Goal: Task Accomplishment & Management: Complete application form

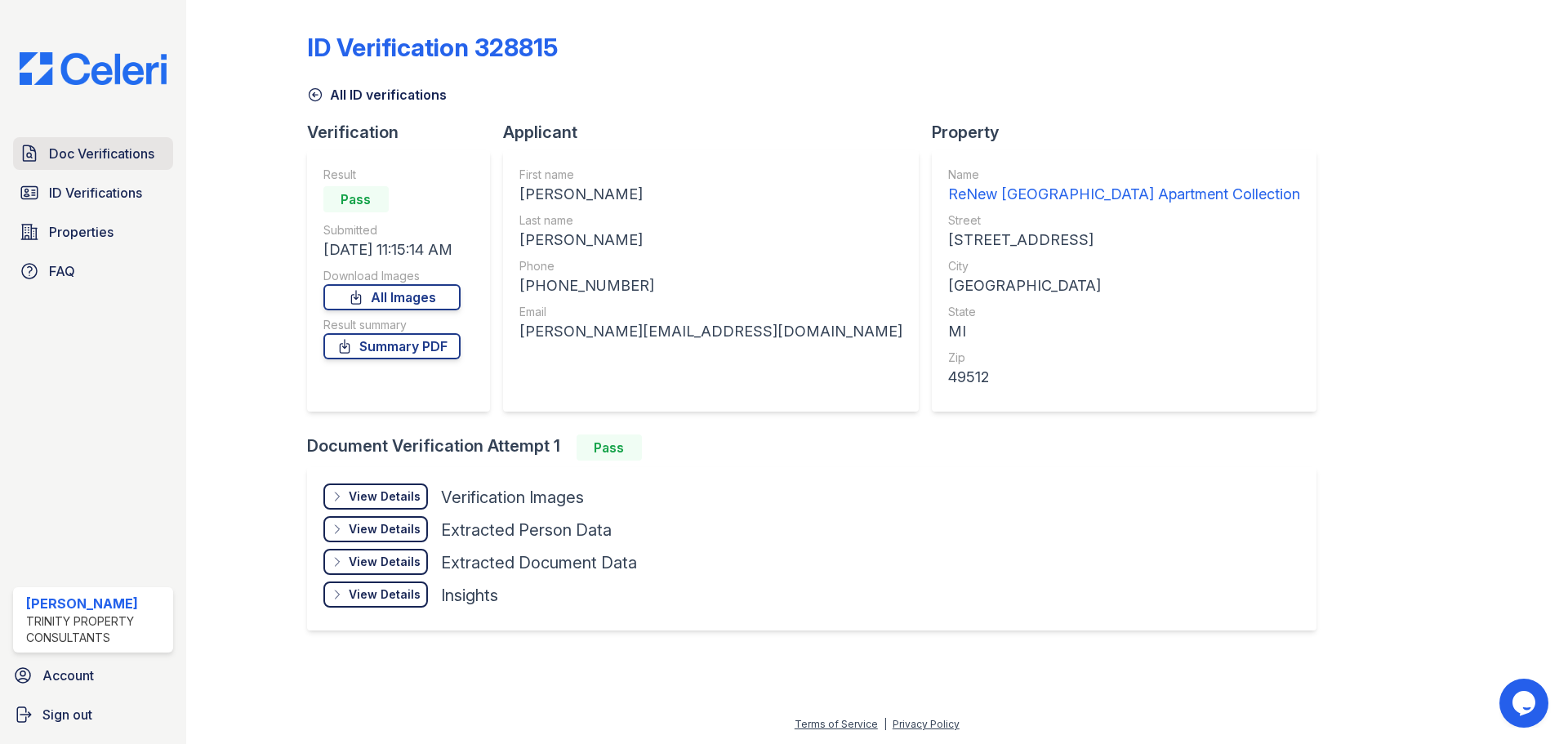
click at [118, 149] on span "Doc Verifications" at bounding box center [102, 154] width 105 height 20
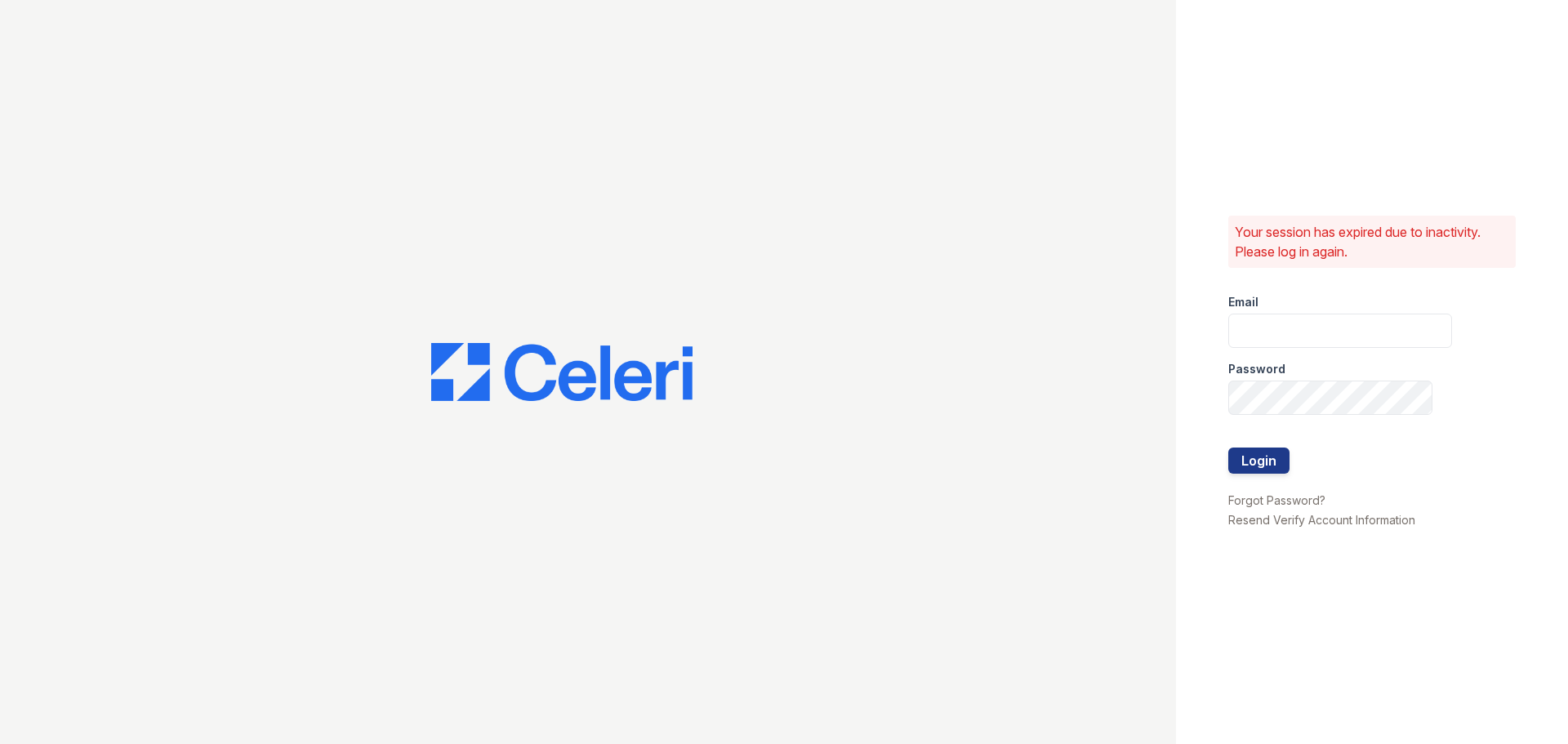
type input "gbarton@trinity-pm.com"
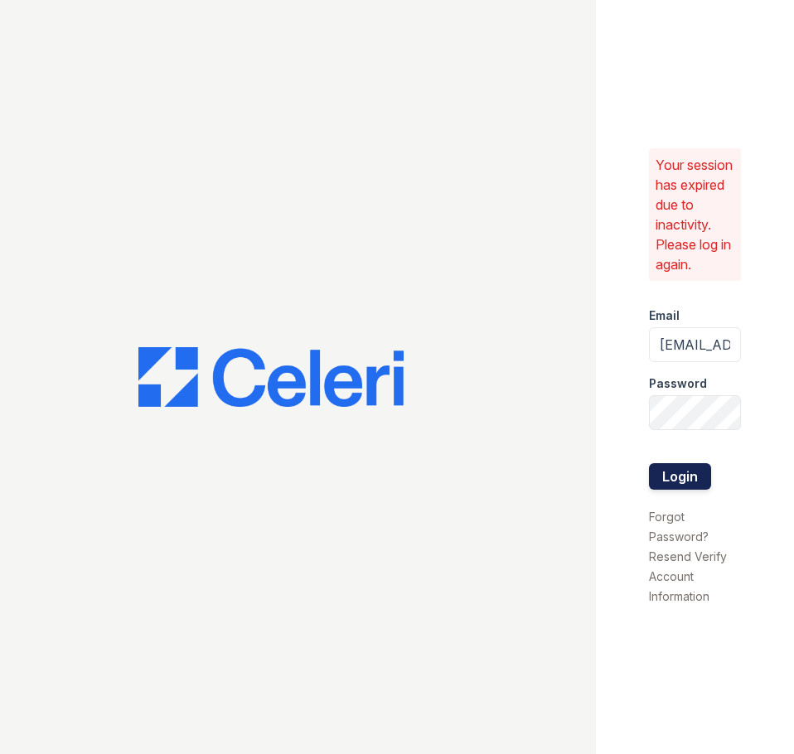
click at [690, 477] on button "Login" at bounding box center [680, 476] width 62 height 27
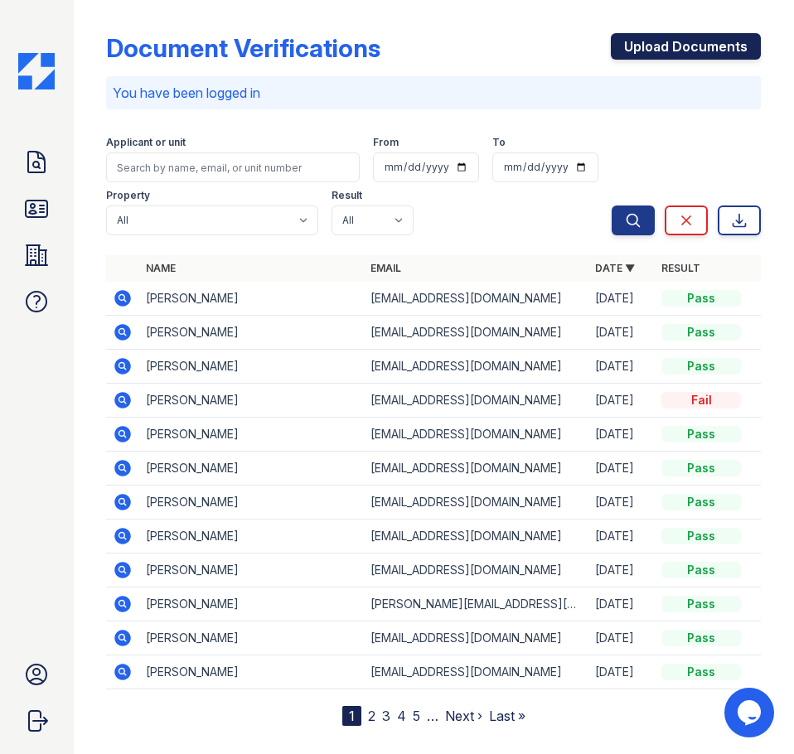
click at [664, 48] on link "Upload Documents" at bounding box center [686, 46] width 150 height 27
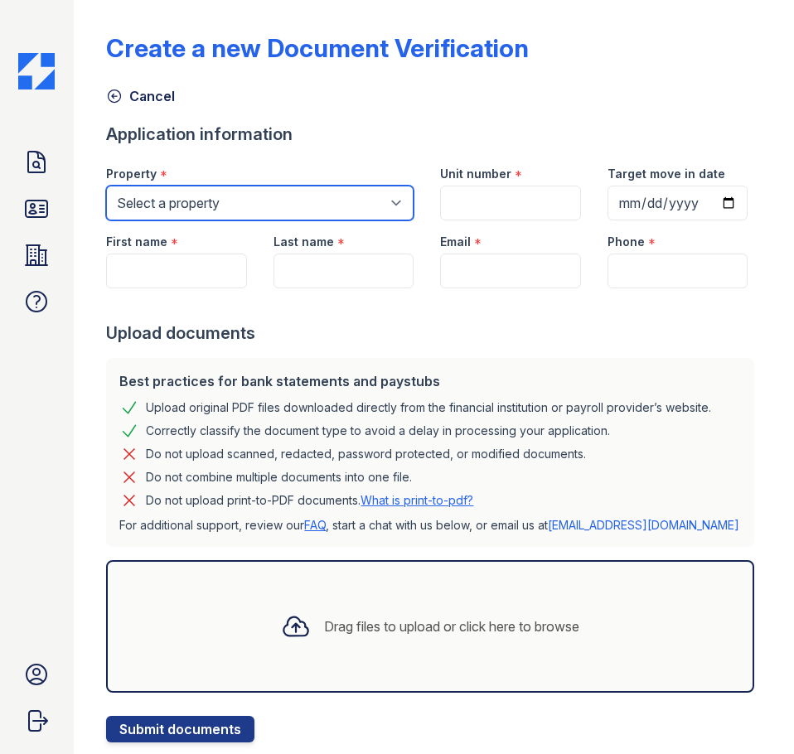
click at [284, 218] on select "Select a property ReNew 3902 ReNew [GEOGRAPHIC_DATA] [GEOGRAPHIC_DATA] [GEOGRAP…" at bounding box center [259, 203] width 307 height 35
select select "3958"
click at [106, 186] on select "Select a property ReNew 3902 ReNew [GEOGRAPHIC_DATA] [GEOGRAPHIC_DATA] [GEOGRAP…" at bounding box center [259, 203] width 307 height 35
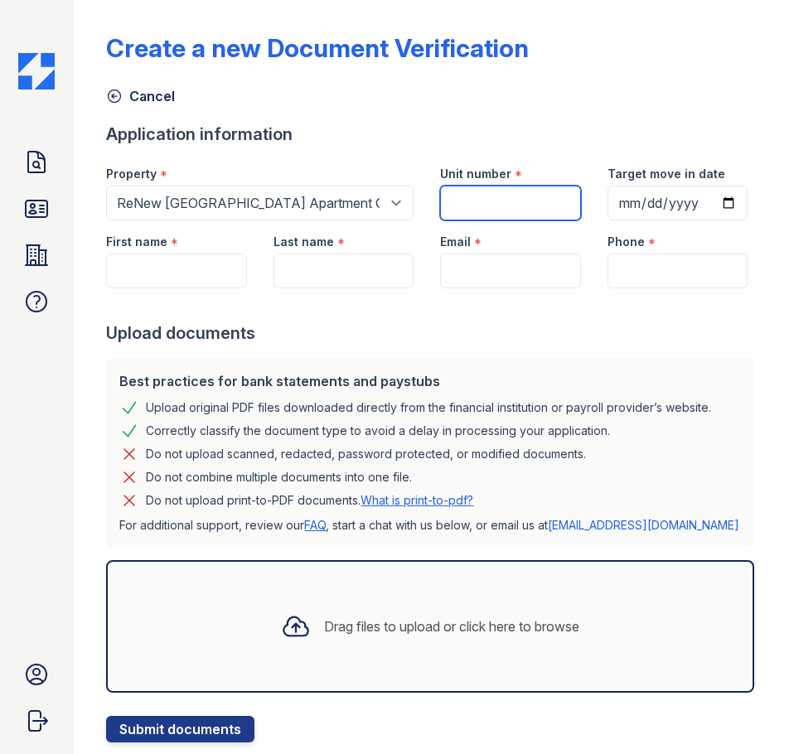
click at [499, 210] on input "Unit number" at bounding box center [510, 203] width 140 height 35
type input "3100-104"
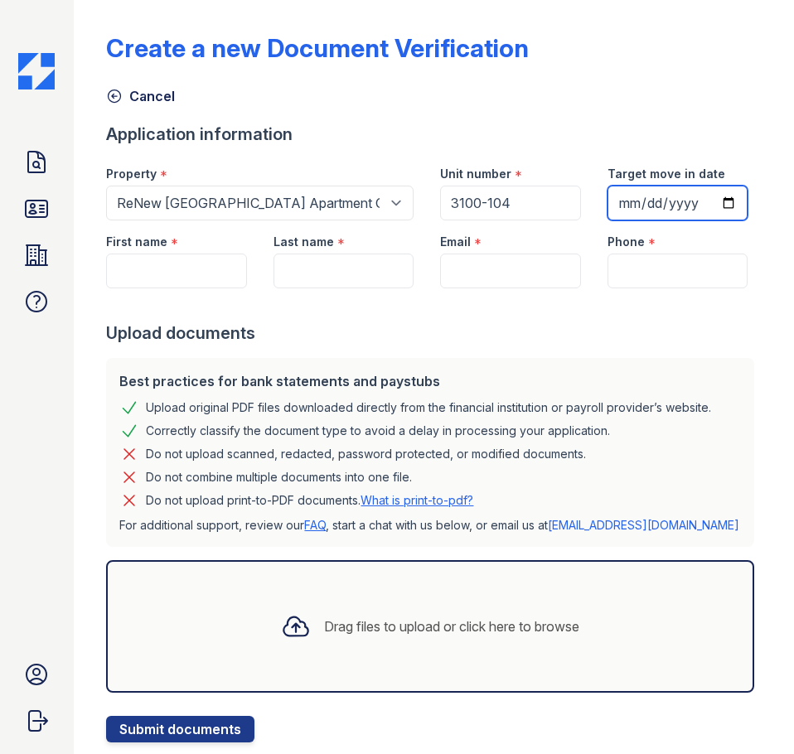
click at [607, 220] on input "Target move in date" at bounding box center [677, 203] width 140 height 35
type input "[DATE]"
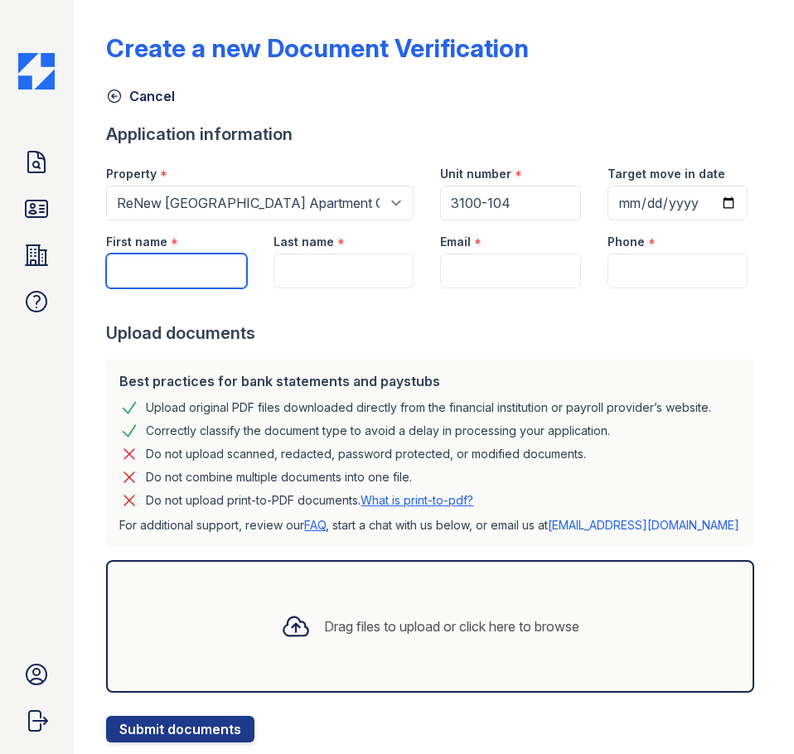
click at [162, 288] on input "First name" at bounding box center [176, 271] width 140 height 35
type input "[PERSON_NAME]"
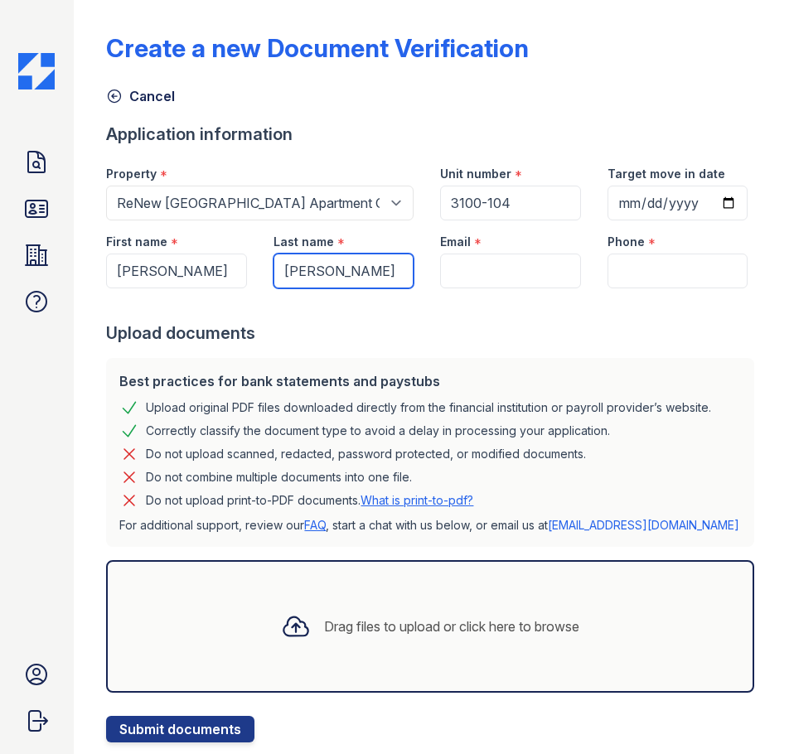
type input "[PERSON_NAME]"
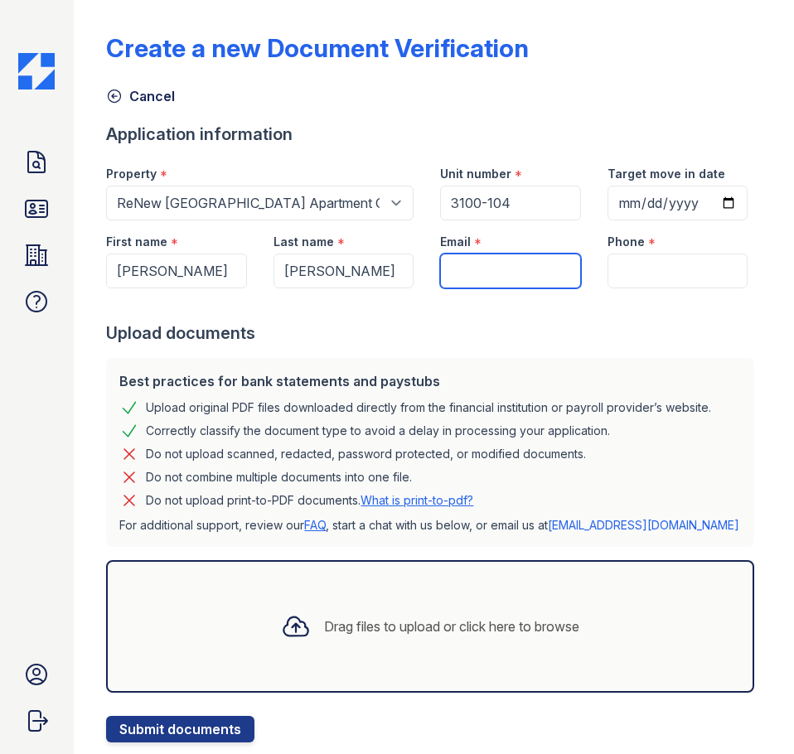
click at [483, 288] on input "Email" at bounding box center [510, 271] width 140 height 35
paste input "[EMAIL_ADDRESS][DOMAIN_NAME]"
type input "[EMAIL_ADDRESS][DOMAIN_NAME]"
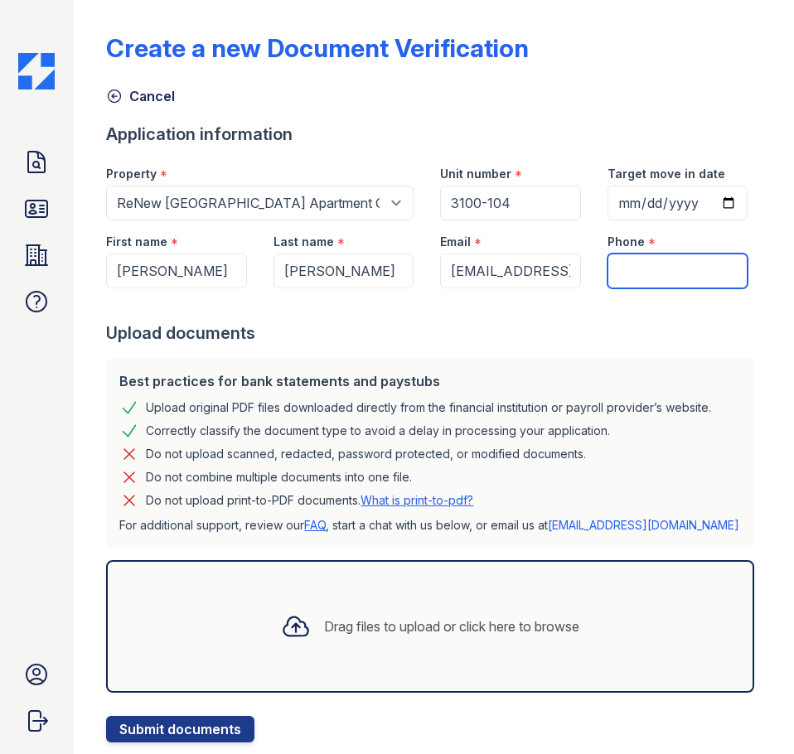
click at [640, 288] on input "Phone" at bounding box center [677, 271] width 140 height 35
paste input "[PHONE_NUMBER]"
type input "[PHONE_NUMBER]"
click at [379, 636] on div "Drag files to upload or click here to browse" at bounding box center [451, 626] width 255 height 20
click at [519, 654] on div "Drag files to upload or click here to browse" at bounding box center [430, 626] width 325 height 56
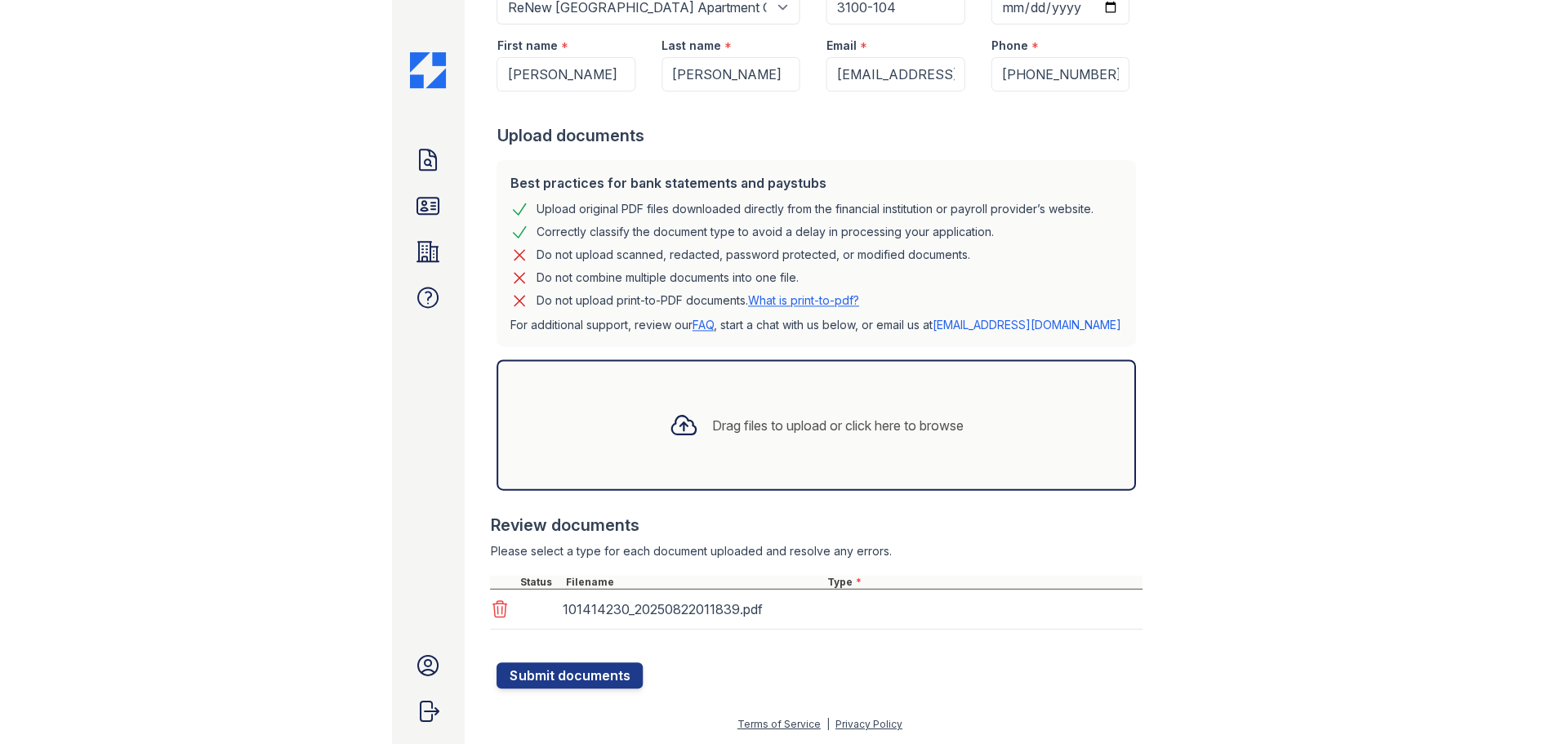
scroll to position [259, 0]
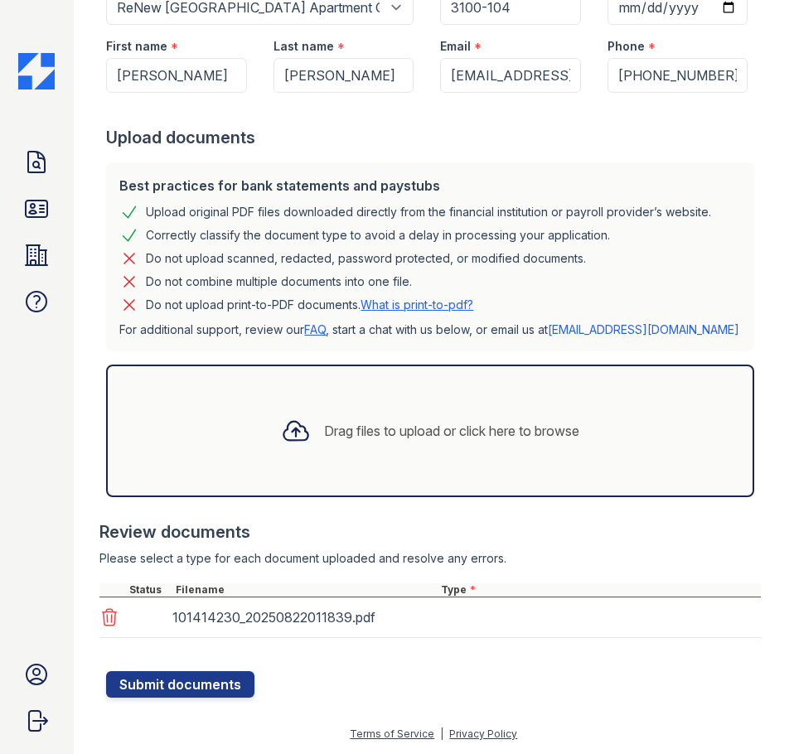
click at [488, 611] on div "101414230_20250822011839.pdf" at bounding box center [429, 617] width 661 height 41
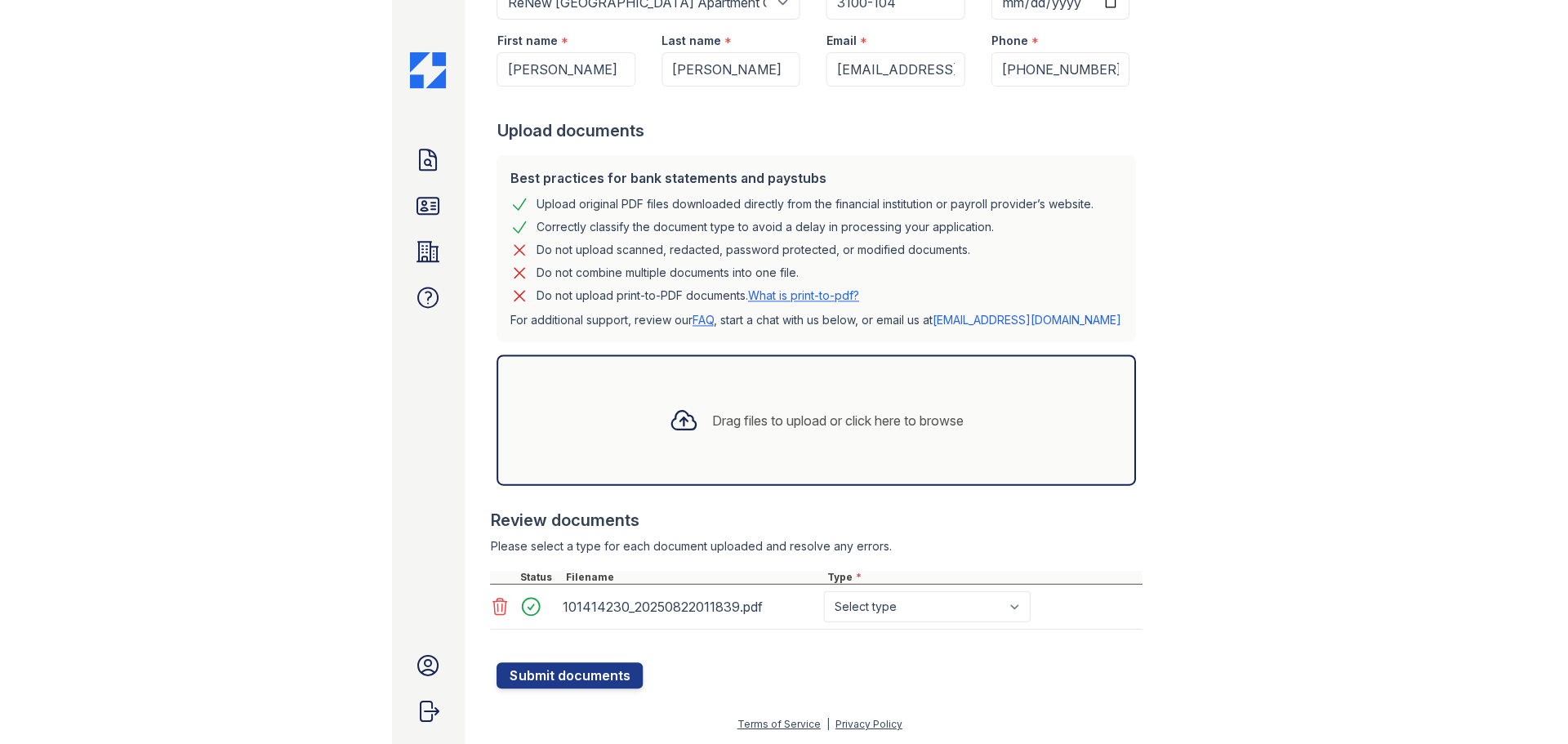
scroll to position [108, 0]
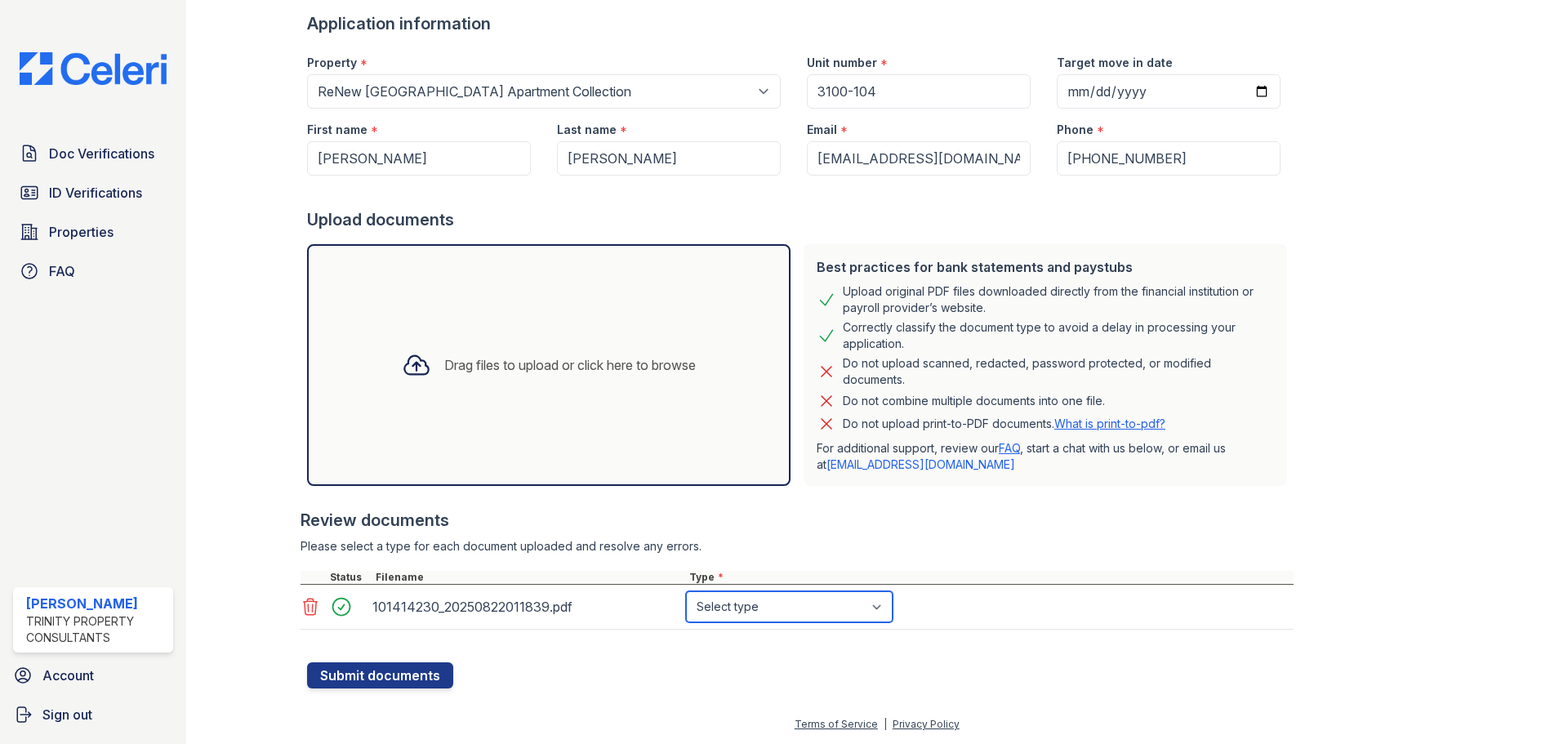
click at [725, 602] on select "Select type Paystub Bank Statement Offer Letter Tax Documents Benefit Award Let…" at bounding box center [789, 606] width 207 height 31
select select "paystub"
click at [686, 591] on select "Select type Paystub Bank Statement Offer Letter Tax Documents Benefit Award Let…" at bounding box center [789, 606] width 207 height 31
click at [424, 673] on button "Submit documents" at bounding box center [380, 675] width 146 height 27
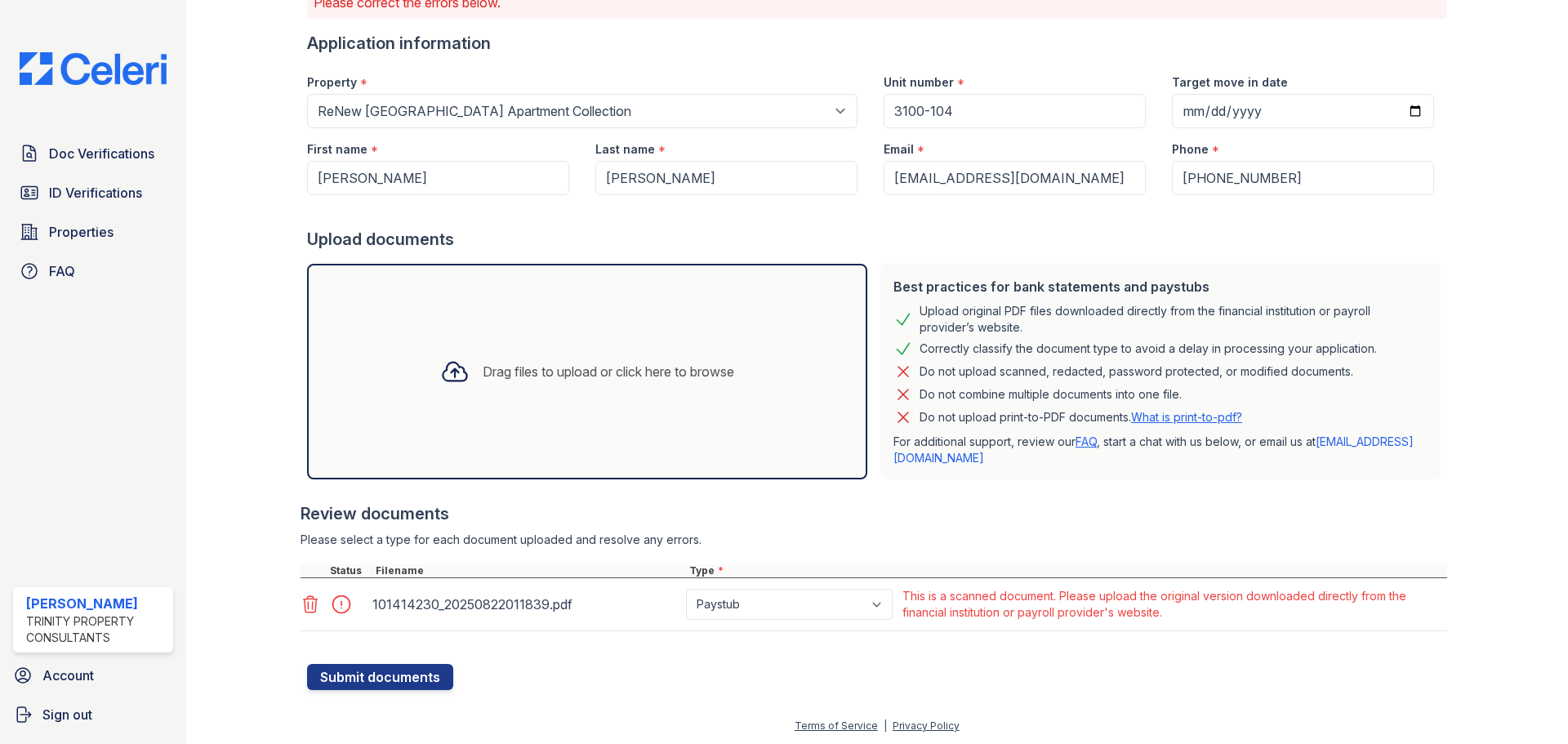
scroll to position [136, 0]
